Goal: Task Accomplishment & Management: Use online tool/utility

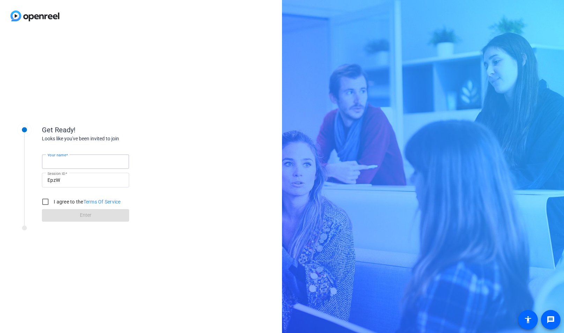
click at [83, 160] on input "Your name" at bounding box center [85, 161] width 76 height 8
type input "[PERSON_NAME]"
click at [49, 202] on input "I agree to the Terms Of Service" at bounding box center [45, 202] width 14 height 14
checkbox input "true"
click at [81, 213] on span "Enter" at bounding box center [86, 214] width 12 height 7
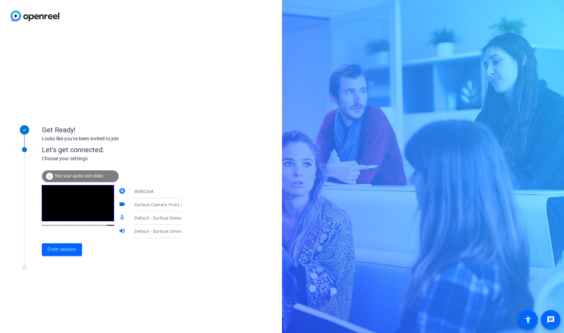
click at [184, 204] on icon at bounding box center [188, 205] width 8 height 8
click at [174, 191] on div at bounding box center [282, 166] width 564 height 333
click at [69, 249] on span "Enter session" at bounding box center [61, 249] width 29 height 7
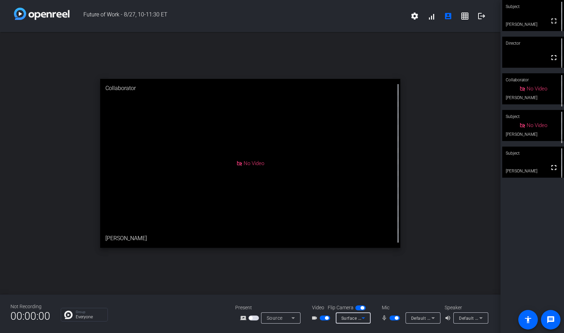
click at [364, 317] on icon at bounding box center [363, 318] width 8 height 8
click at [288, 300] on div at bounding box center [282, 166] width 564 height 333
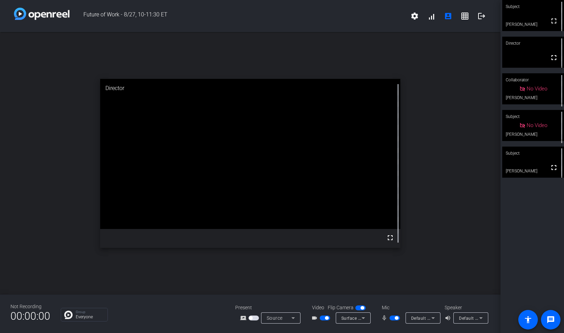
click at [390, 317] on span "button" at bounding box center [394, 317] width 10 height 5
click at [364, 315] on icon at bounding box center [363, 318] width 8 height 8
click at [378, 329] on div at bounding box center [282, 166] width 564 height 333
click at [397, 318] on span "button" at bounding box center [394, 317] width 10 height 5
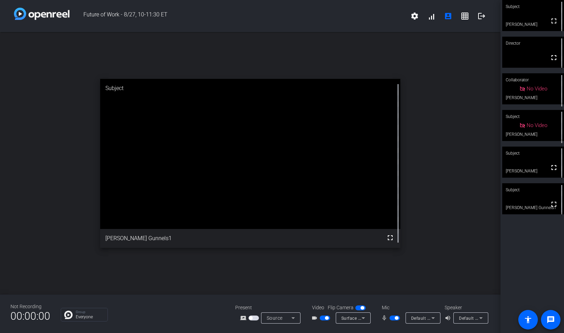
click at [392, 319] on span "button" at bounding box center [394, 317] width 10 height 5
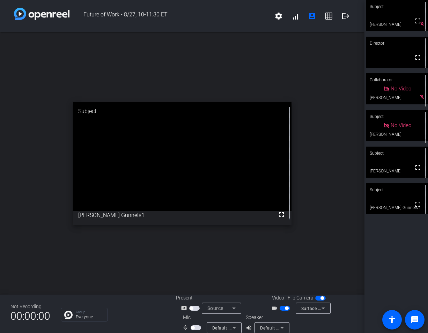
click at [195, 328] on span "button" at bounding box center [195, 327] width 10 height 5
click at [192, 328] on span "button" at bounding box center [195, 327] width 10 height 5
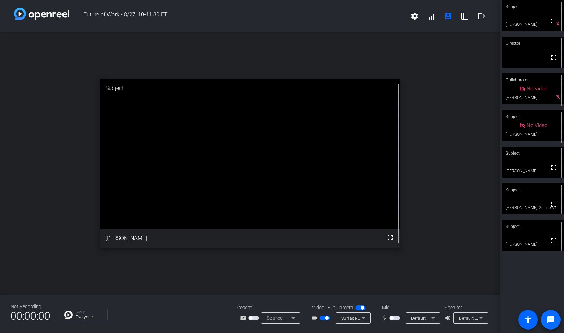
click at [551, 319] on mat-icon "message" at bounding box center [550, 319] width 8 height 8
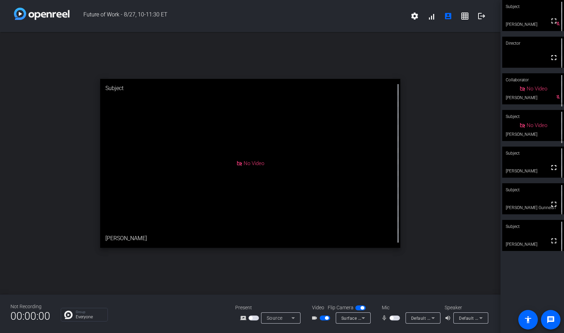
click at [323, 317] on span "button" at bounding box center [325, 317] width 10 height 5
click at [552, 317] on mat-icon "message" at bounding box center [550, 319] width 8 height 8
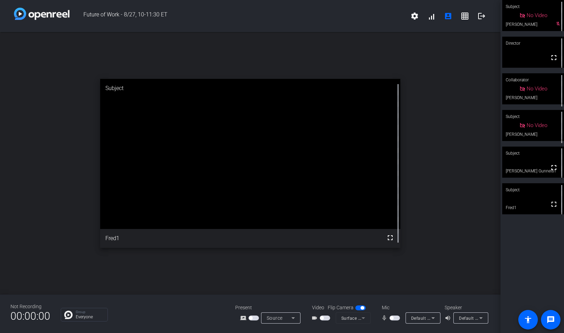
click at [396, 318] on span "button" at bounding box center [394, 317] width 10 height 5
click at [390, 319] on span "button" at bounding box center [394, 317] width 10 height 5
